Goal: Information Seeking & Learning: Find specific fact

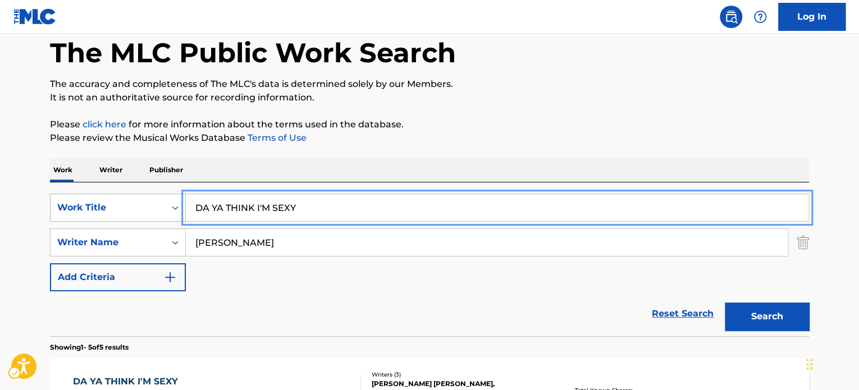
drag, startPoint x: 294, startPoint y: 206, endPoint x: 109, endPoint y: 207, distance: 184.8
paste input "[PERSON_NAME] BABY DADD"
type input "[PERSON_NAME] BABY DADDY"
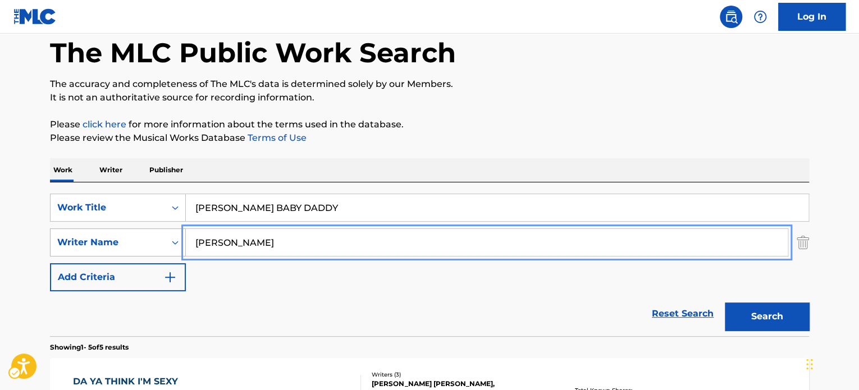
drag, startPoint x: 358, startPoint y: 240, endPoint x: 117, endPoint y: 242, distance: 241.0
click at [117, 242] on div "SearchWithCriteriae1eee389-4090-479c-a1f8-6f251845b41d Writer Name [PERSON_NAME]" at bounding box center [429, 243] width 759 height 28
paste input "[PERSON_NAME]"
type input "[PERSON_NAME]"
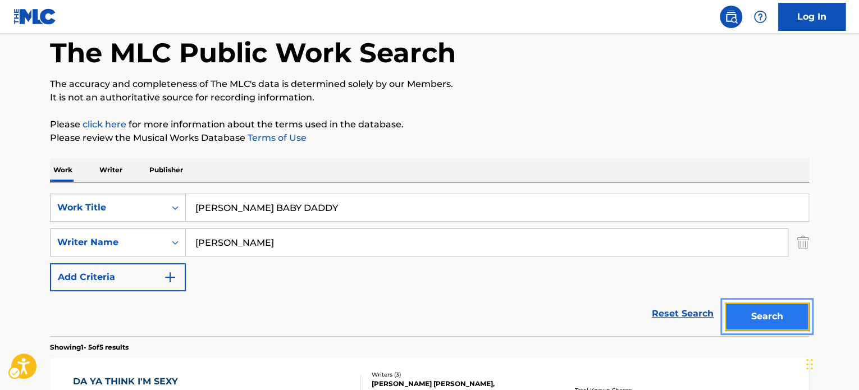
click at [772, 314] on button "Search" at bounding box center [767, 317] width 84 height 28
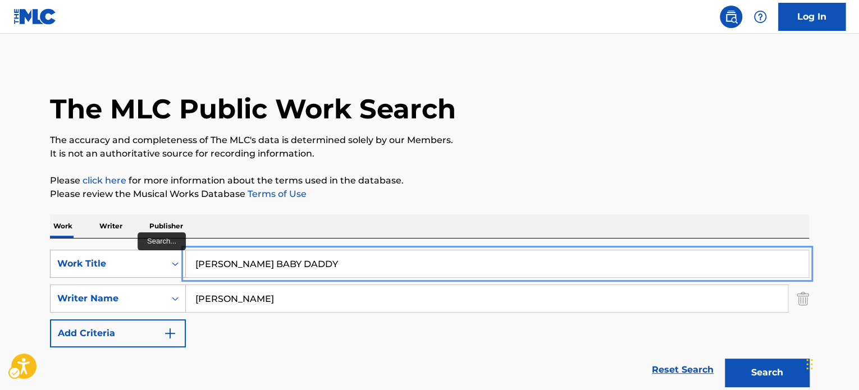
paste input "BAKIT LABIS [GEOGRAPHIC_DATA]"
drag, startPoint x: 348, startPoint y: 265, endPoint x: 302, endPoint y: 353, distance: 99.7
click at [108, 262] on div "SearchWithCriteria3c797f33-d327-45cf-ae1c-597d651bed98 Work Title BAKIT LABIS […" at bounding box center [429, 264] width 759 height 28
type input "BAKIT LABIS [GEOGRAPHIC_DATA]"
click at [344, 372] on div "Reset Search Search" at bounding box center [429, 370] width 759 height 45
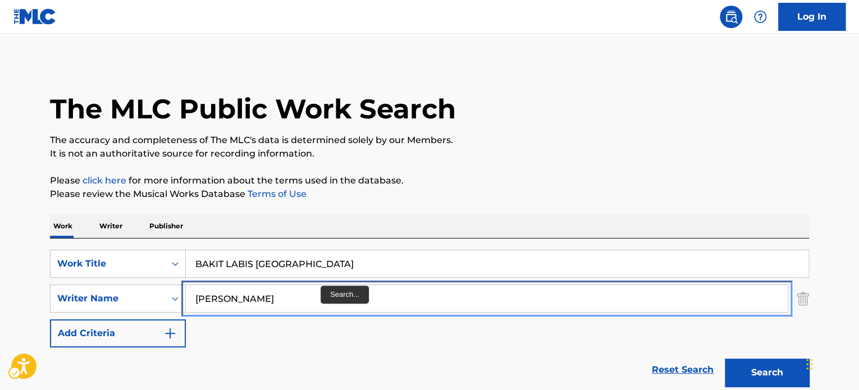
click at [303, 306] on input "[PERSON_NAME]" at bounding box center [487, 298] width 602 height 27
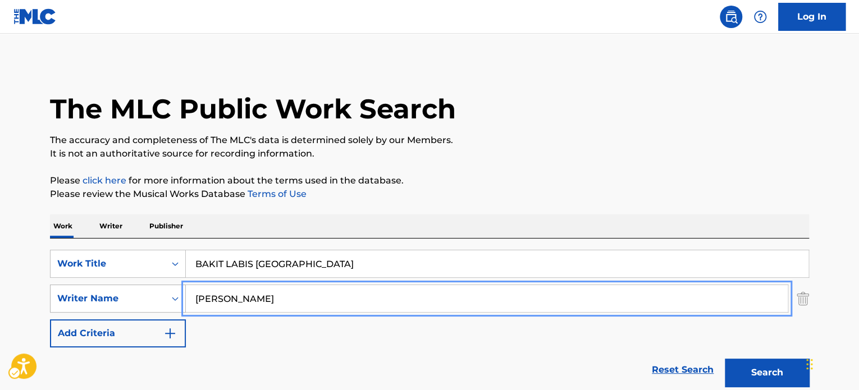
paste input "[PERSON_NAME]"
drag, startPoint x: 305, startPoint y: 298, endPoint x: 112, endPoint y: 298, distance: 192.7
click at [113, 297] on div "SearchWithCriteriae1eee389-4090-479c-a1f8-6f251845b41d Writer Name [PERSON_NAME]" at bounding box center [429, 299] width 759 height 28
click at [756, 375] on button "Search" at bounding box center [767, 373] width 84 height 28
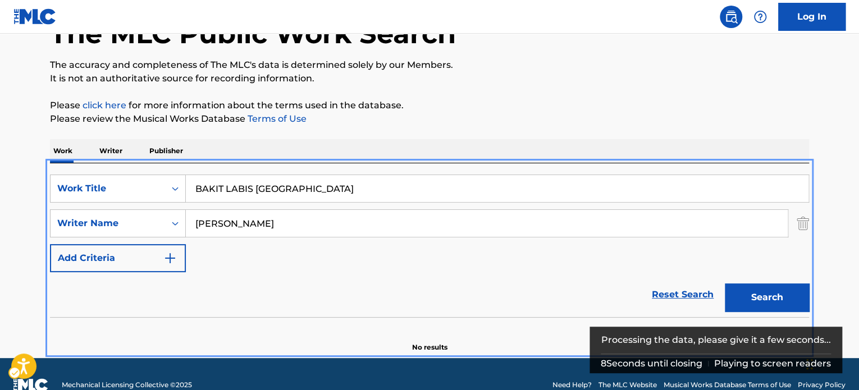
scroll to position [97, 0]
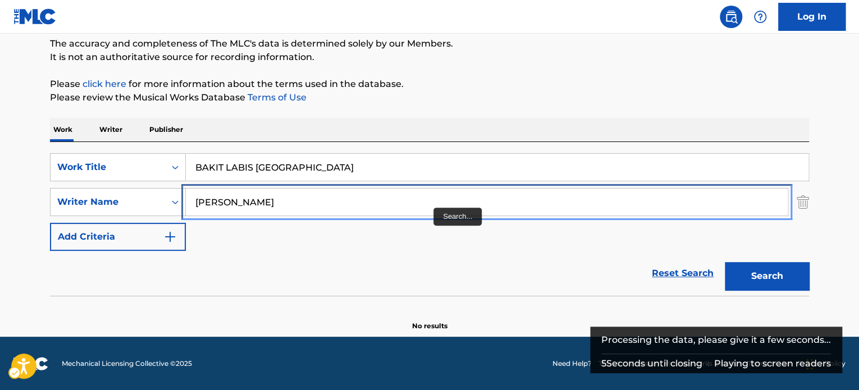
paste input "ANDER"
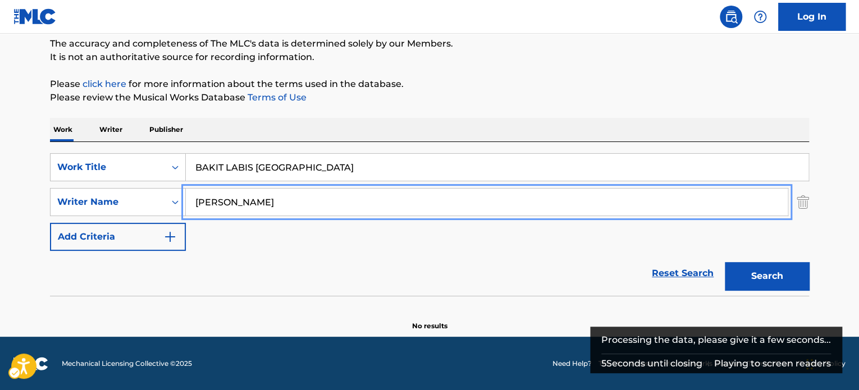
drag, startPoint x: 336, startPoint y: 199, endPoint x: 236, endPoint y: 233, distance: 106.0
click at [47, 189] on div "The MLC Public Work Search The accuracy and completeness of The MLC's data is d…" at bounding box center [430, 148] width 786 height 366
type input "[PERSON_NAME]"
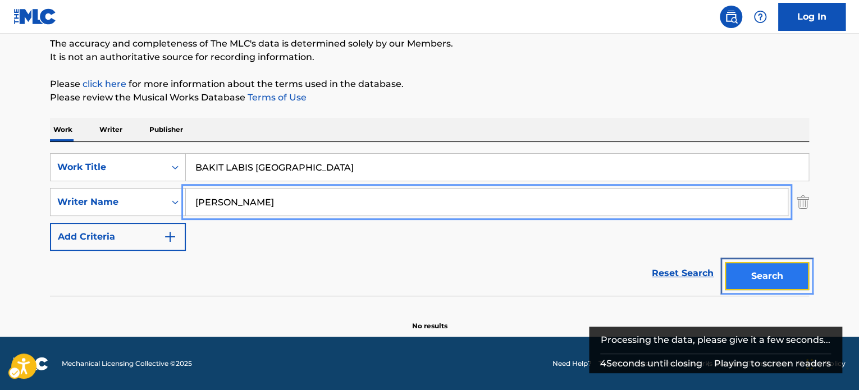
click at [786, 280] on button "Search" at bounding box center [767, 276] width 84 height 28
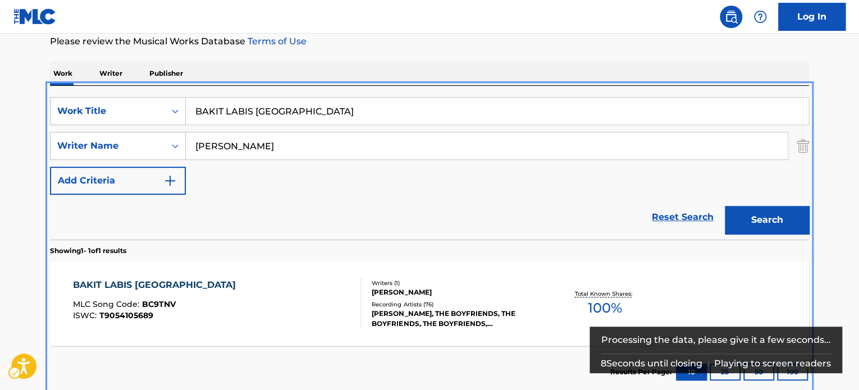
scroll to position [161, 0]
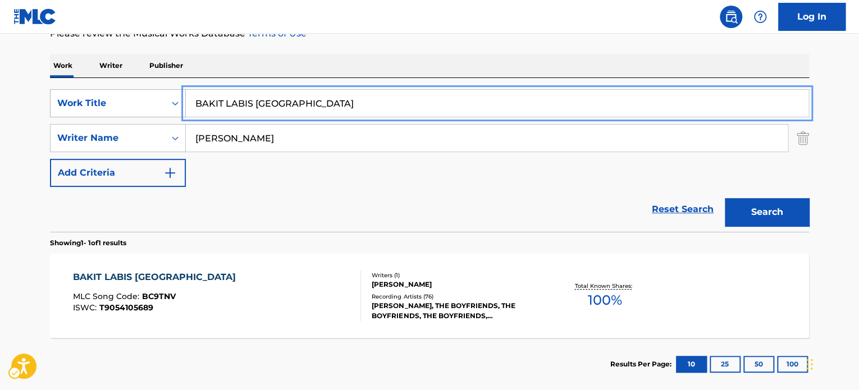
paste input "DAME TU COSITA FUNK"
drag, startPoint x: 365, startPoint y: 107, endPoint x: 98, endPoint y: 107, distance: 266.2
click at [98, 107] on div "SearchWithCriteria3c797f33-d327-45cf-ae1c-597d651bed98 Work Title DAME TU COSIT…" at bounding box center [429, 103] width 759 height 28
type input "DAME TU COSITA FUNK"
click at [328, 190] on div "Reset Search Search" at bounding box center [429, 209] width 759 height 45
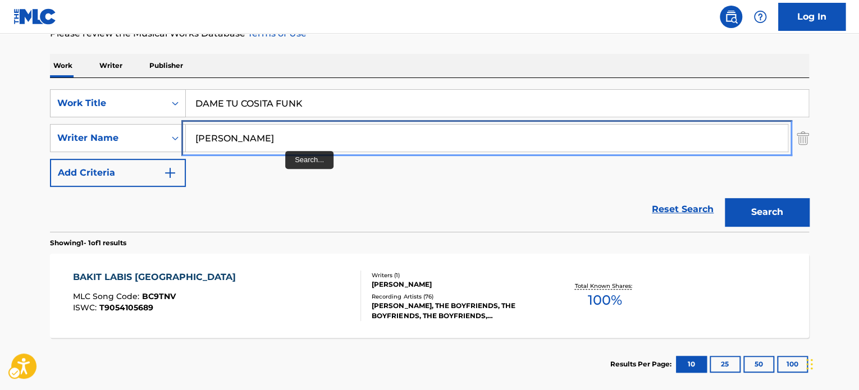
paste input "[PERSON_NAME]"
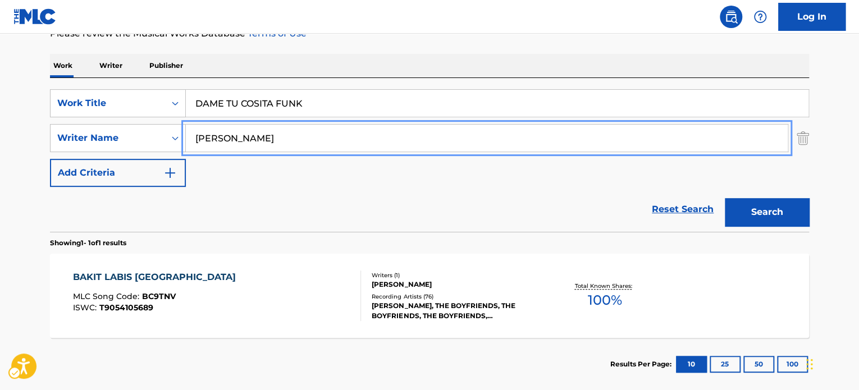
drag, startPoint x: 317, startPoint y: 138, endPoint x: 11, endPoint y: 152, distance: 306.4
click at [2, 149] on main "The MLC Public Work Search The accuracy and completeness of The MLC's data is d…" at bounding box center [429, 134] width 859 height 523
type input "[PERSON_NAME]"
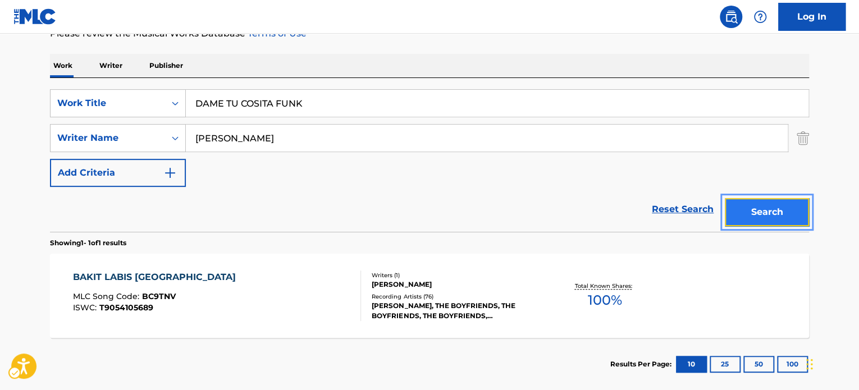
click at [744, 211] on button "Search" at bounding box center [767, 212] width 84 height 28
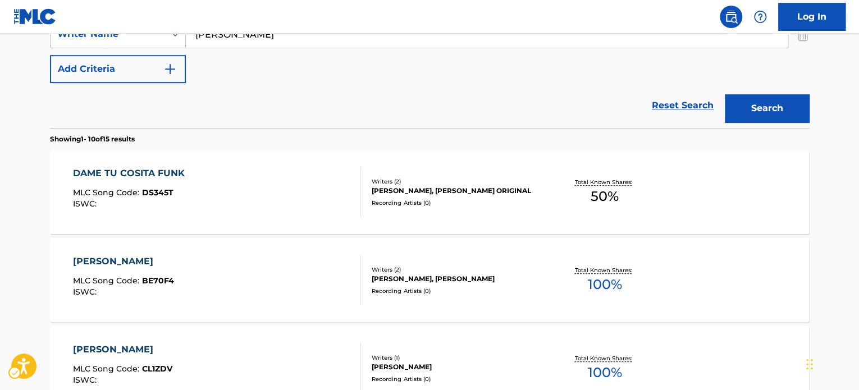
scroll to position [126, 0]
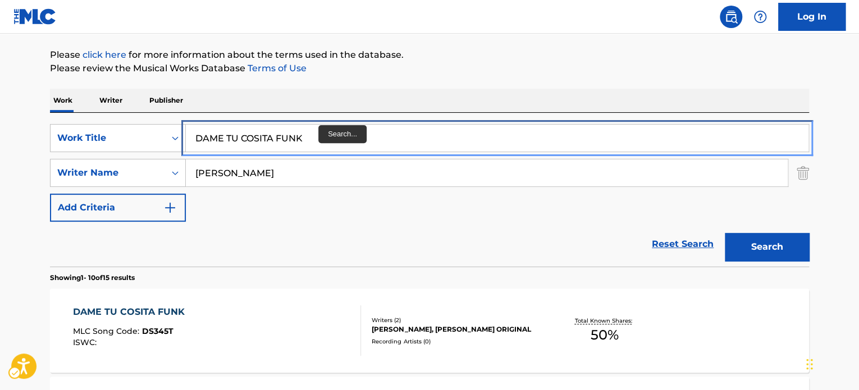
paste input "MATE CALENTITO"
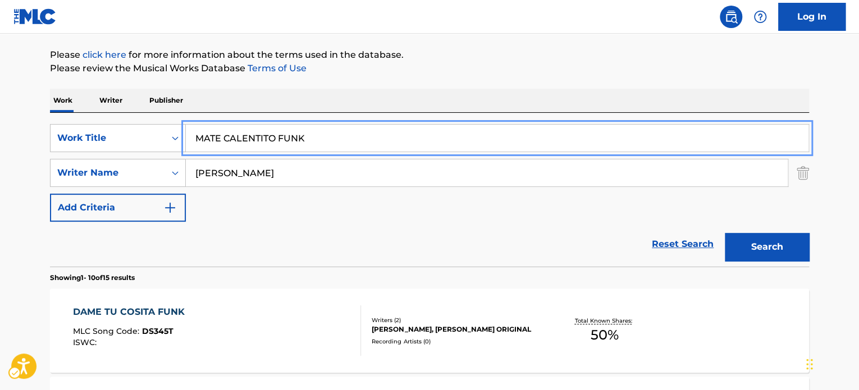
drag, startPoint x: 318, startPoint y: 143, endPoint x: 0, endPoint y: 150, distance: 318.5
type input "MATE CALENTITO FUNK"
click at [50, 194] on button "Add Criteria" at bounding box center [118, 208] width 136 height 28
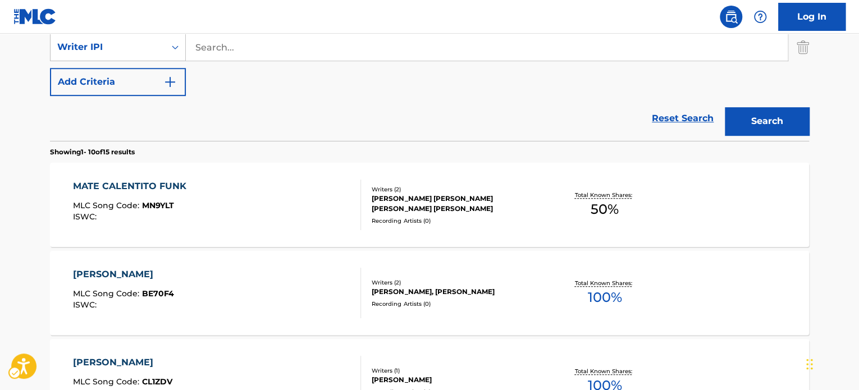
scroll to position [294, 0]
